Goal: Task Accomplishment & Management: Manage account settings

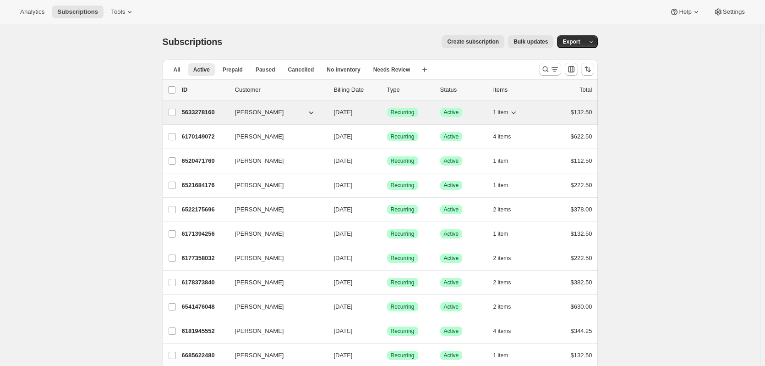
click at [196, 111] on p "5633278160" at bounding box center [205, 112] width 46 height 9
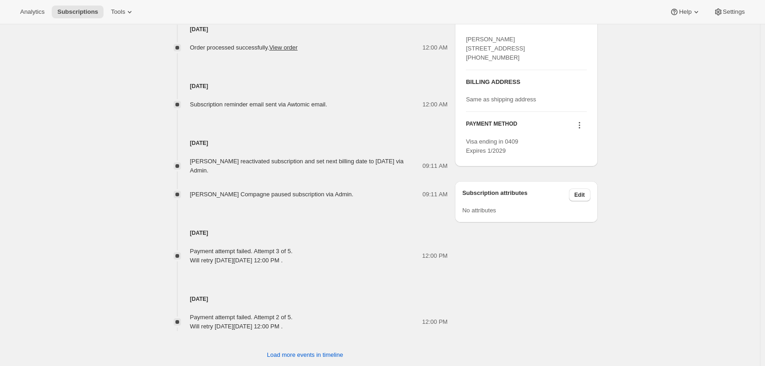
scroll to position [412, 0]
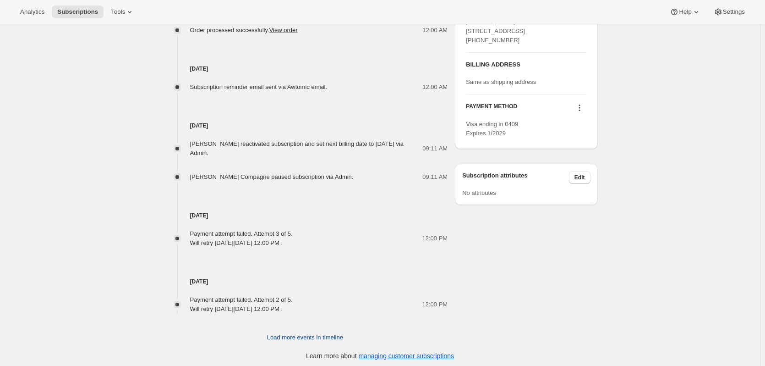
click at [290, 336] on span "Load more events in timeline" at bounding box center [305, 337] width 76 height 9
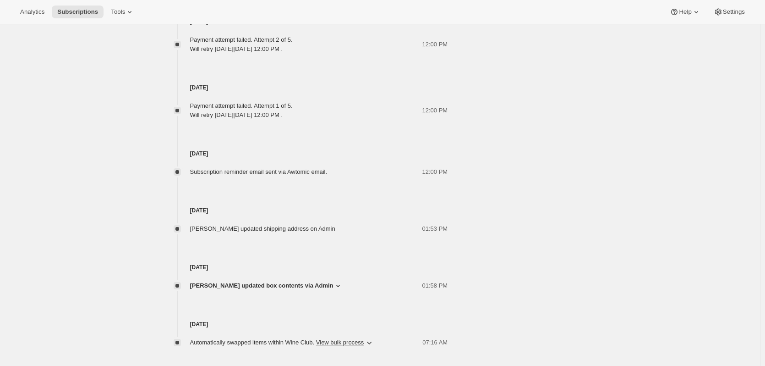
scroll to position [709, 0]
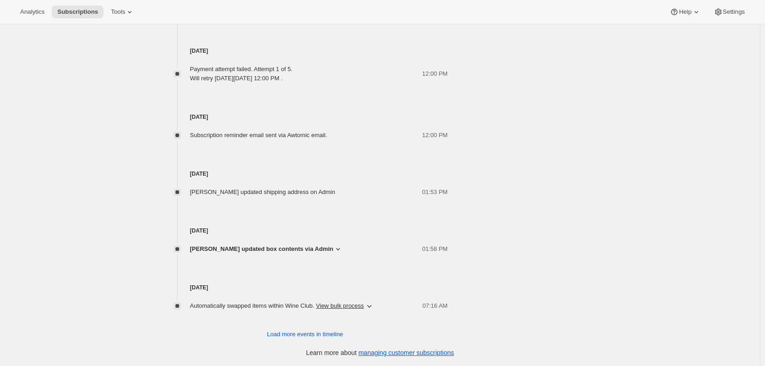
click at [342, 249] on icon at bounding box center [337, 248] width 9 height 9
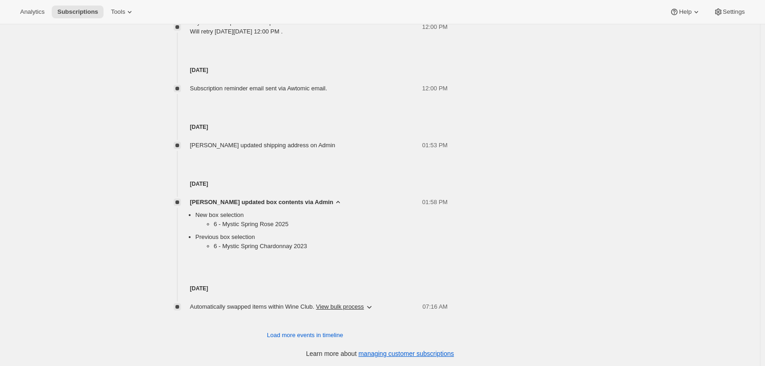
scroll to position [756, 0]
click at [283, 333] on span "Load more events in timeline" at bounding box center [305, 333] width 76 height 9
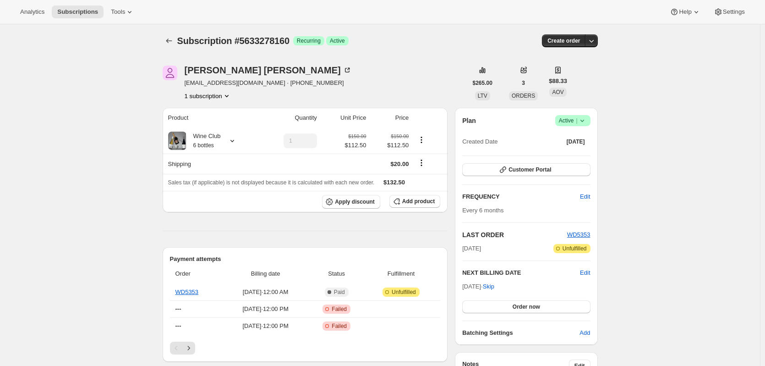
scroll to position [0, 0]
click at [228, 97] on icon "Product actions" at bounding box center [226, 96] width 9 height 9
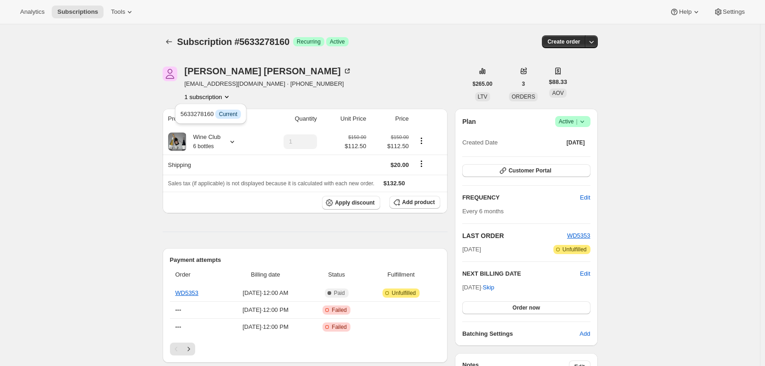
click at [271, 100] on div "1 subscription" at bounding box center [268, 96] width 167 height 9
click at [587, 120] on icon at bounding box center [582, 121] width 9 height 9
click at [583, 137] on span "Pause subscription" at bounding box center [575, 139] width 50 height 7
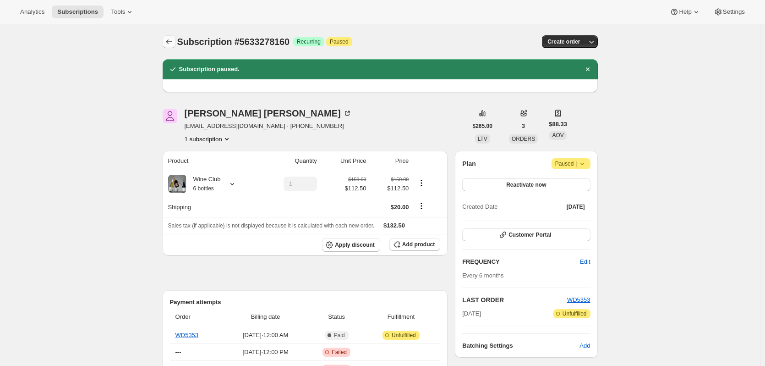
click at [173, 40] on icon "Subscriptions" at bounding box center [168, 41] width 9 height 9
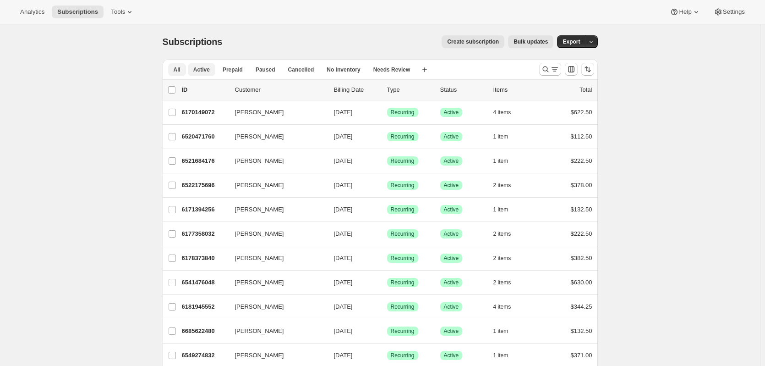
click at [184, 69] on button "All" at bounding box center [177, 69] width 18 height 13
click at [544, 66] on icon "Search and filter results" at bounding box center [545, 69] width 9 height 9
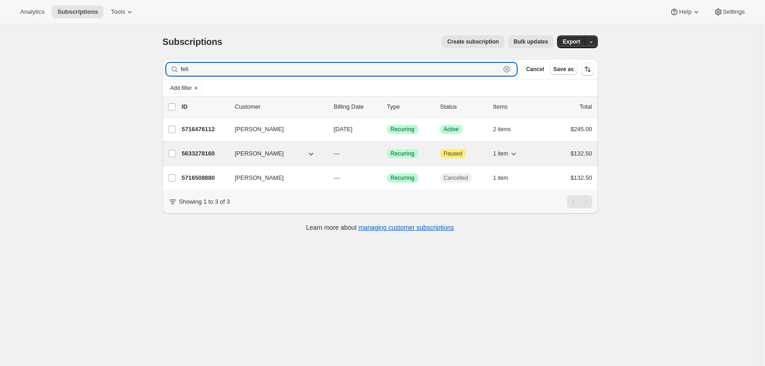
type input "feli"
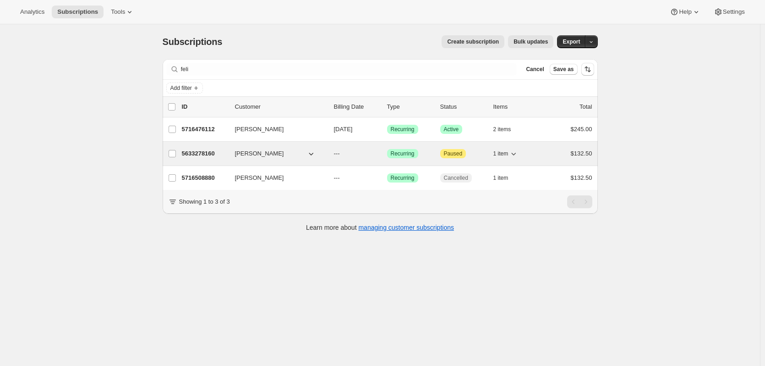
click at [197, 152] on p "5633278160" at bounding box center [205, 153] width 46 height 9
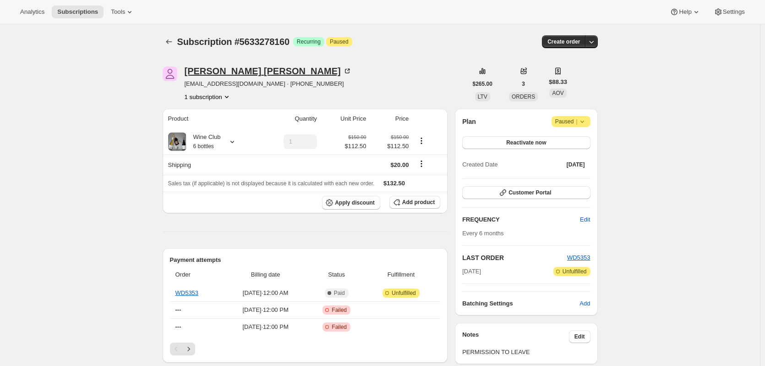
click at [221, 69] on div "[PERSON_NAME]" at bounding box center [268, 70] width 167 height 9
